Goal: Complete application form

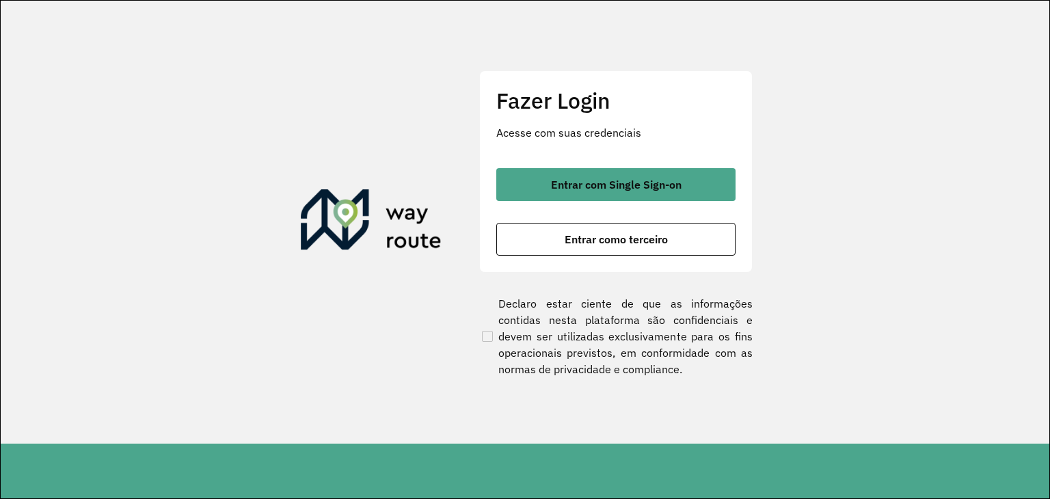
click at [642, 175] on button "Entrar com Single Sign-on" at bounding box center [615, 184] width 239 height 33
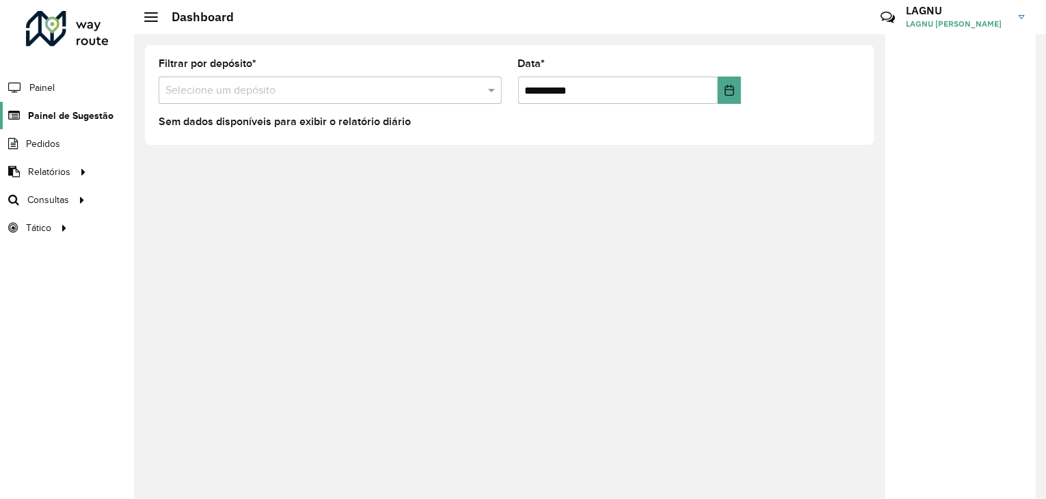
click at [98, 107] on link "Painel de Sugestão" at bounding box center [56, 115] width 113 height 27
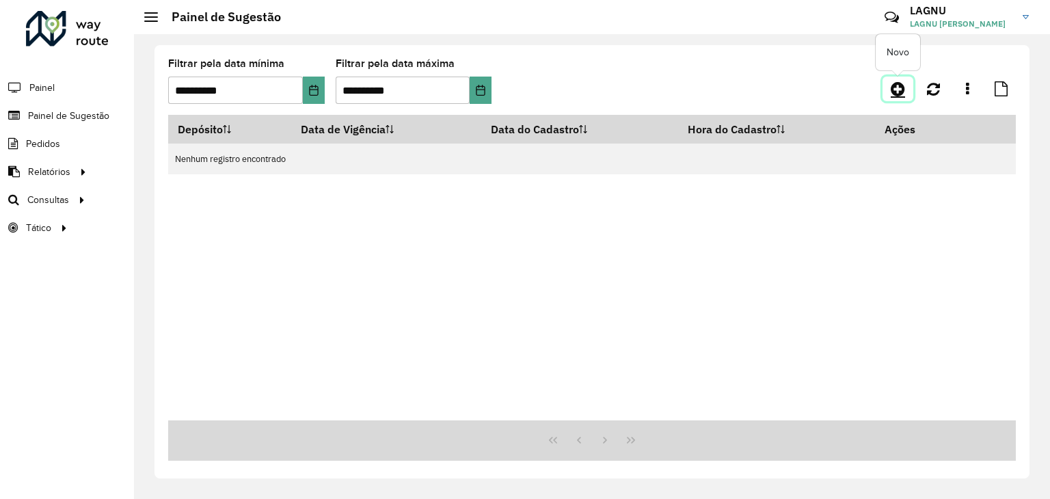
click at [891, 91] on icon at bounding box center [898, 89] width 14 height 16
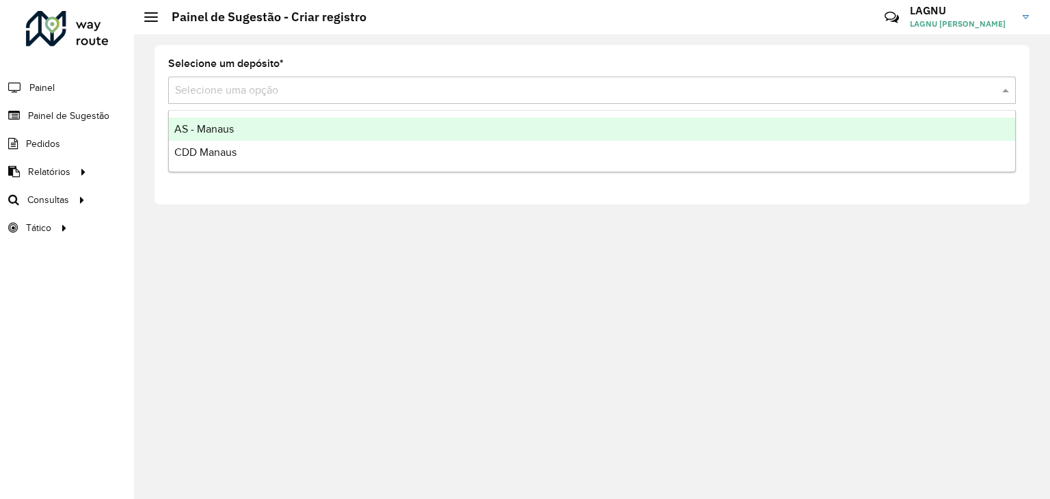
click at [424, 94] on input "text" at bounding box center [578, 91] width 807 height 16
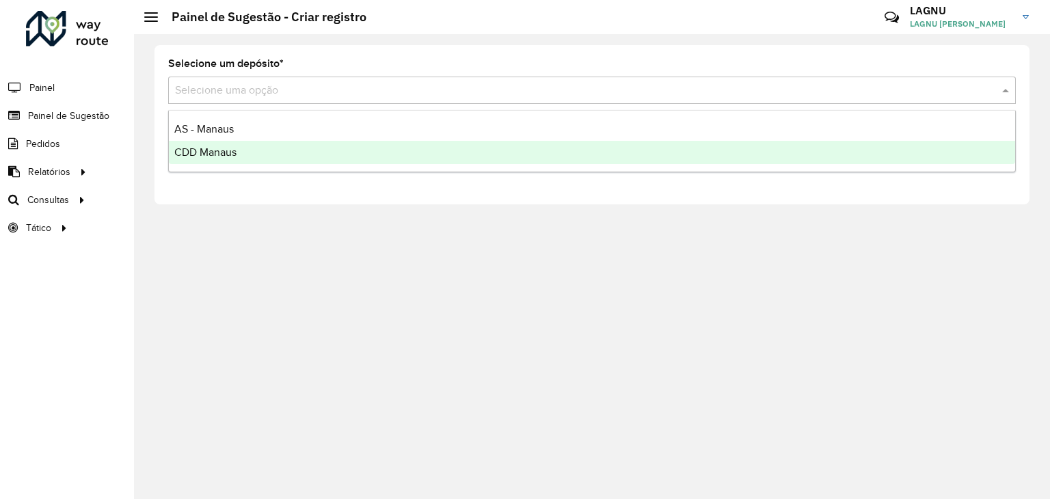
click at [376, 152] on div "CDD Manaus" at bounding box center [592, 152] width 846 height 23
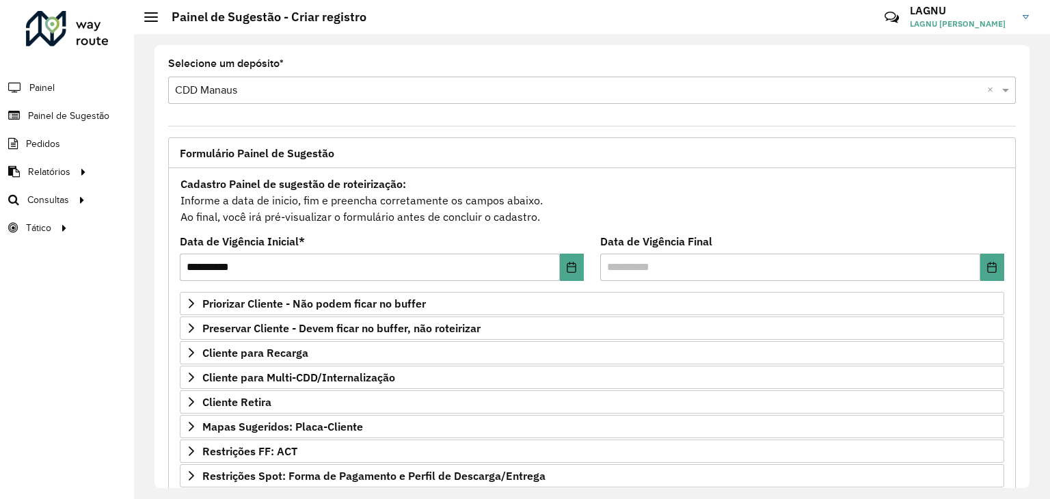
drag, startPoint x: 1029, startPoint y: 116, endPoint x: 1036, endPoint y: 235, distance: 119.2
click at [1036, 235] on div "**********" at bounding box center [592, 266] width 916 height 465
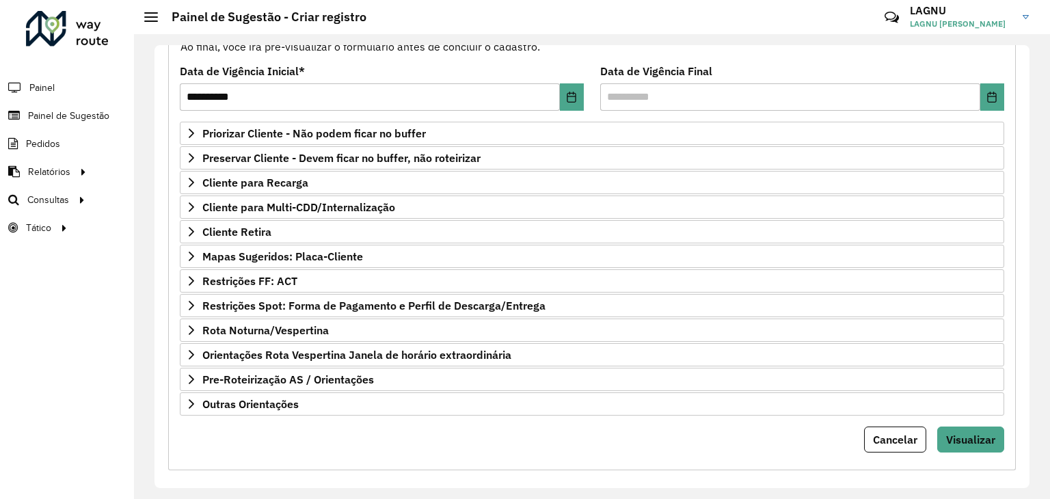
scroll to position [178, 0]
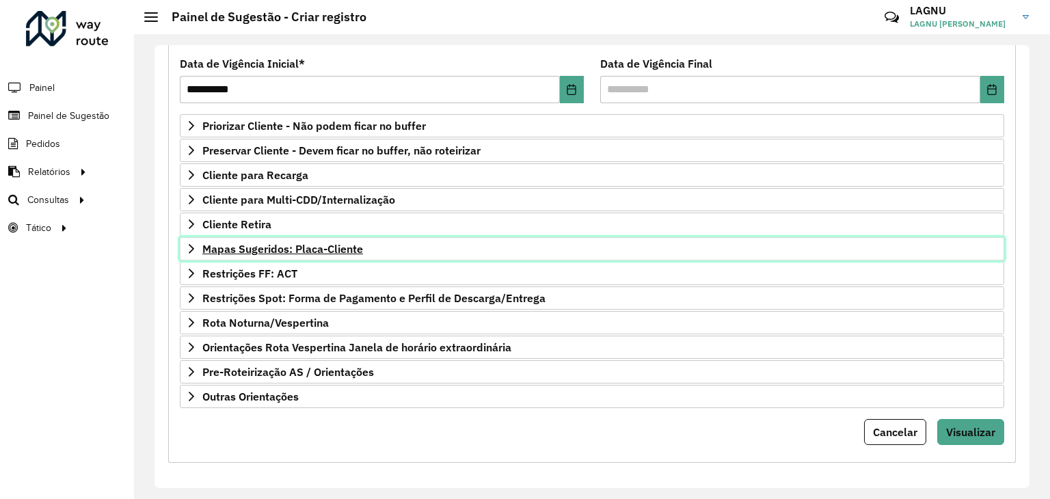
click at [339, 243] on span "Mapas Sugeridos: Placa-Cliente" at bounding box center [282, 248] width 161 height 11
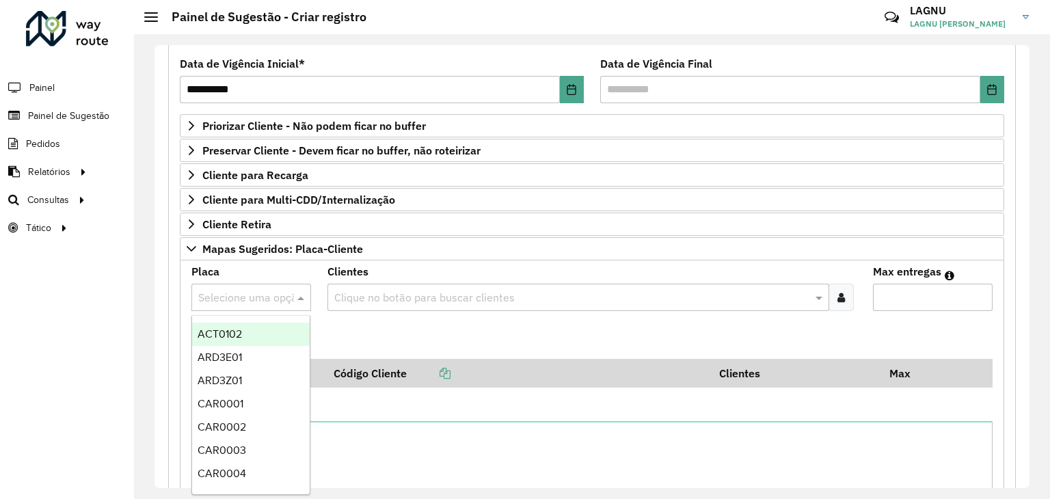
click at [282, 290] on div at bounding box center [251, 297] width 120 height 18
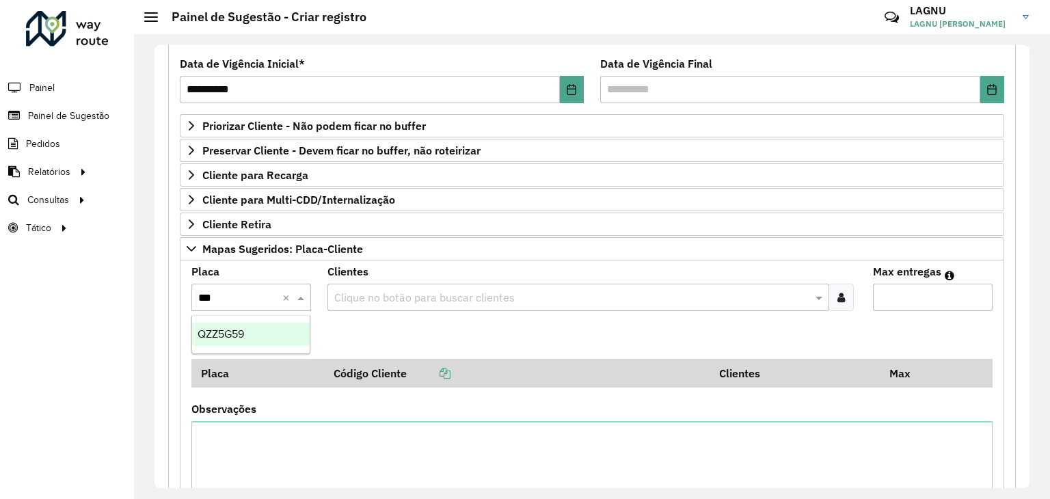
type input "***"
